Goal: Check status

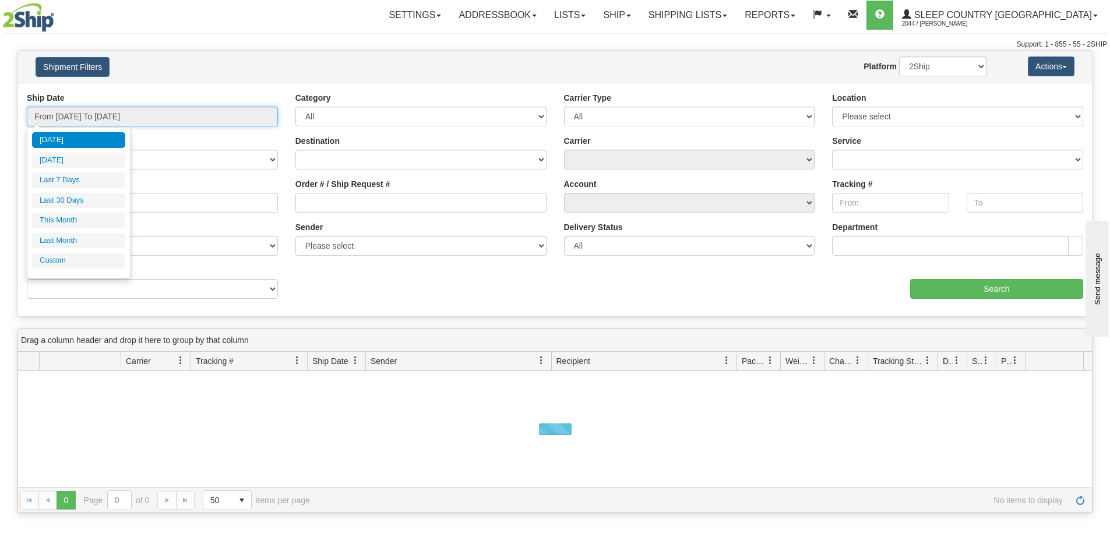
click at [105, 119] on input "From [DATE] To [DATE]" at bounding box center [152, 117] width 251 height 20
drag, startPoint x: 100, startPoint y: 196, endPoint x: 131, endPoint y: 206, distance: 32.3
click at [100, 197] on li "Last 30 Days" at bounding box center [78, 201] width 93 height 16
type input "From [DATE] To [DATE]"
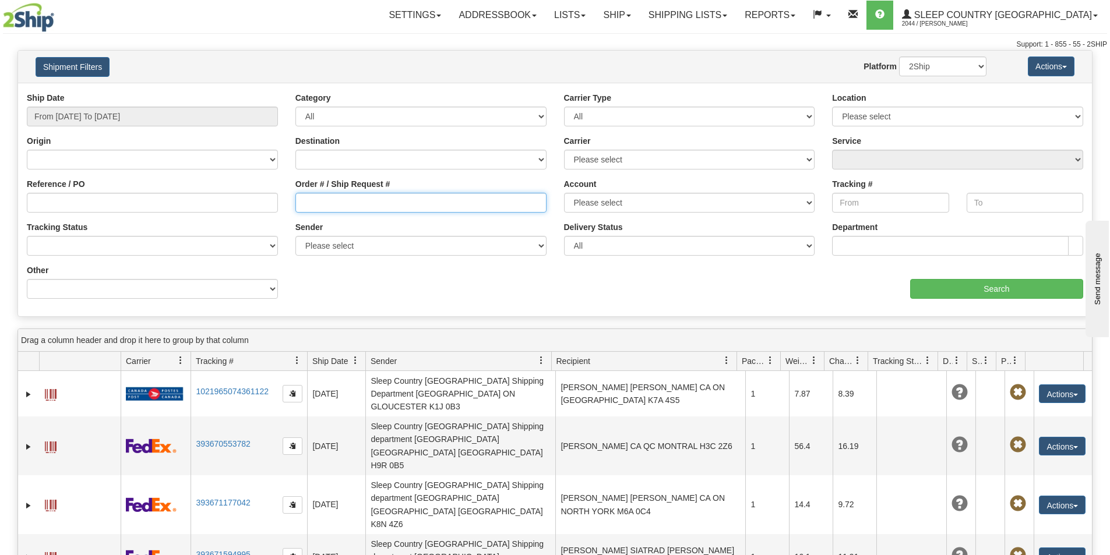
click at [357, 212] on input "Order # / Ship Request #" at bounding box center [420, 203] width 251 height 20
paste input "9000I112134"
type input "9000I112134"
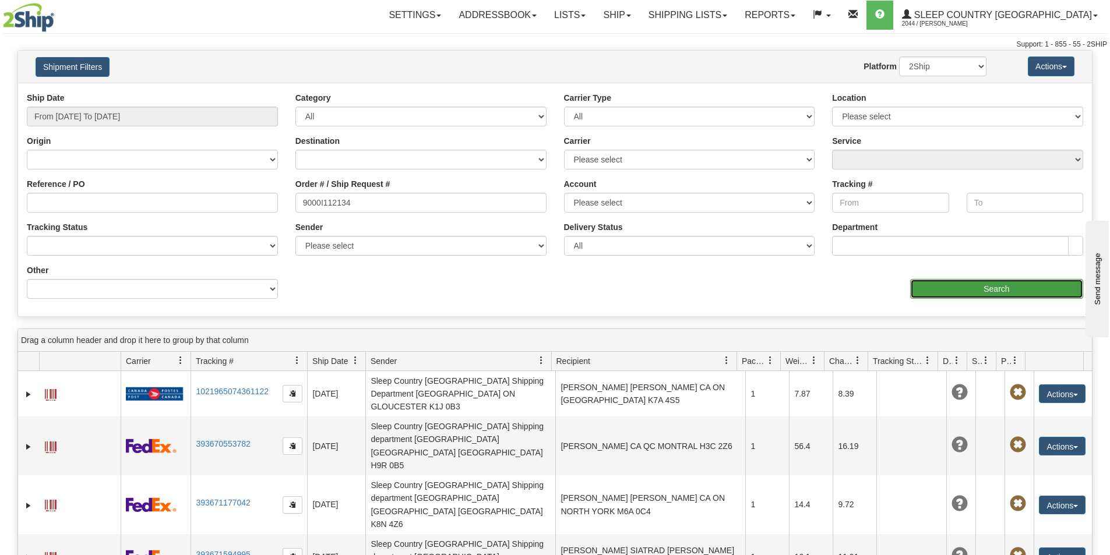
click at [953, 288] on input "Search" at bounding box center [996, 289] width 173 height 20
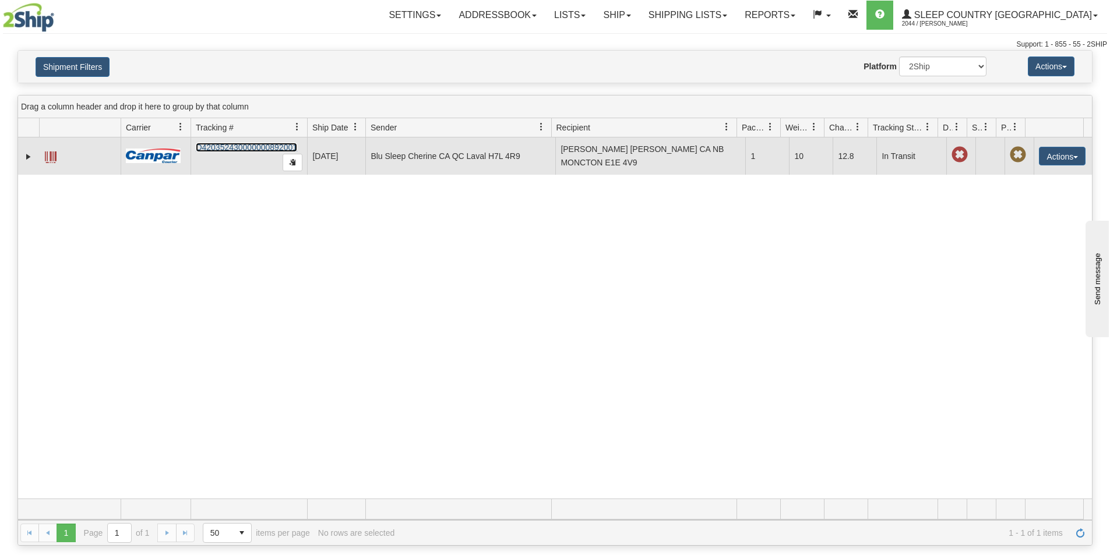
click at [236, 146] on link "D420352430000000892001" at bounding box center [246, 147] width 101 height 9
